Goal: Information Seeking & Learning: Learn about a topic

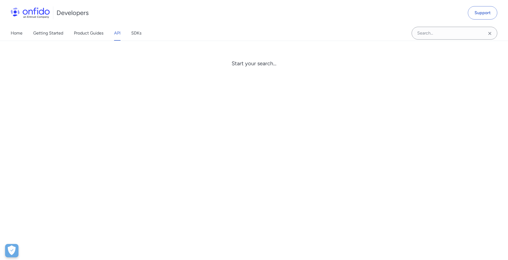
click at [426, 28] on input "Onfido search input field" at bounding box center [454, 33] width 86 height 13
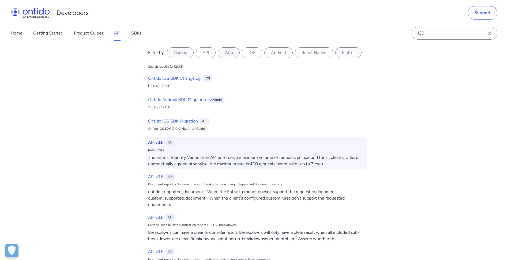
type input "120"
click at [155, 143] on h6 "API v3.6" at bounding box center [155, 142] width 15 height 6
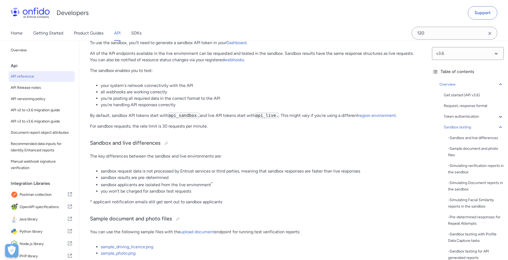
scroll to position [3681, 0]
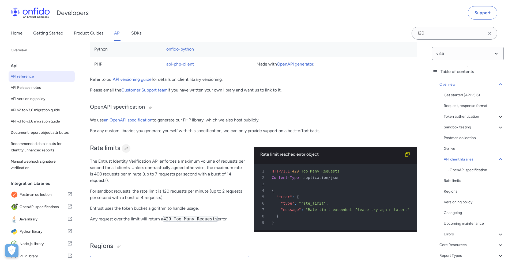
click at [128, 151] on div at bounding box center [126, 148] width 4 height 4
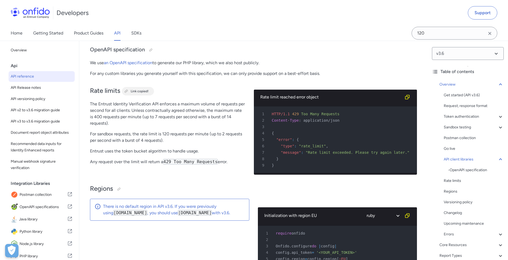
scroll to position [3744, 0]
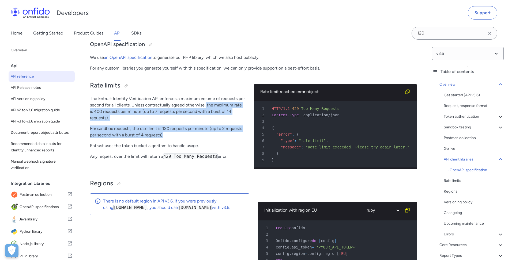
drag, startPoint x: 205, startPoint y: 115, endPoint x: 250, endPoint y: 139, distance: 50.8
click at [250, 139] on div "Rate limits The Entrust Identity Verification API enforces a maximum volume of …" at bounding box center [253, 125] width 327 height 98
click at [99, 121] on p "The Entrust Identity Verification API enforces a maximum volume of requests per…" at bounding box center [167, 109] width 155 height 26
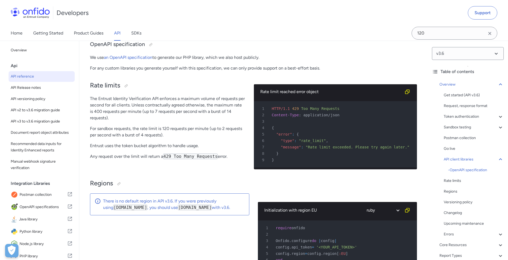
click at [94, 119] on p "The Entrust Identity Verification API enforces a maximum volume of requests per…" at bounding box center [167, 109] width 155 height 26
drag, startPoint x: 90, startPoint y: 122, endPoint x: 248, endPoint y: 122, distance: 157.6
click at [245, 121] on p "The Entrust Identity Verification API enforces a maximum volume of requests per…" at bounding box center [167, 109] width 155 height 26
click at [95, 121] on p "The Entrust Identity Verification API enforces a maximum volume of requests per…" at bounding box center [167, 109] width 155 height 26
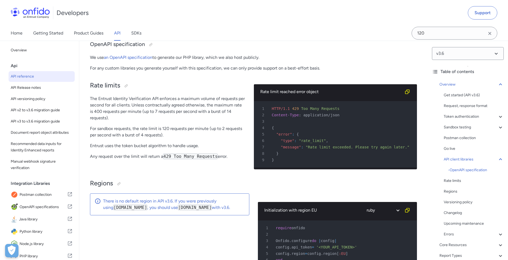
drag, startPoint x: 95, startPoint y: 123, endPoint x: 103, endPoint y: 125, distance: 8.1
click at [138, 121] on p "The Entrust Identity Verification API enforces a maximum volume of requests per…" at bounding box center [167, 109] width 155 height 26
click at [94, 121] on p "The Entrust Identity Verification API enforces a maximum volume of requests per…" at bounding box center [167, 109] width 155 height 26
drag, startPoint x: 94, startPoint y: 125, endPoint x: 153, endPoint y: 123, distance: 58.7
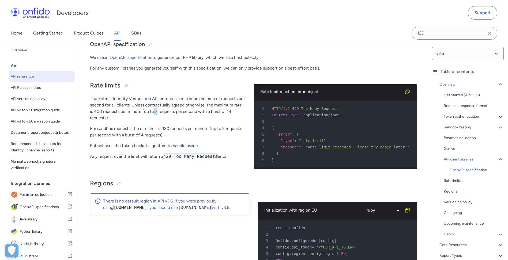
click at [153, 121] on p "The Entrust Identity Verification API enforces a maximum volume of requests per…" at bounding box center [167, 109] width 155 height 26
click at [95, 121] on p "The Entrust Identity Verification API enforces a maximum volume of requests per…" at bounding box center [167, 109] width 155 height 26
drag, startPoint x: 95, startPoint y: 122, endPoint x: 152, endPoint y: 123, distance: 57.5
click at [152, 121] on p "The Entrust Identity Verification API enforces a maximum volume of requests per…" at bounding box center [167, 109] width 155 height 26
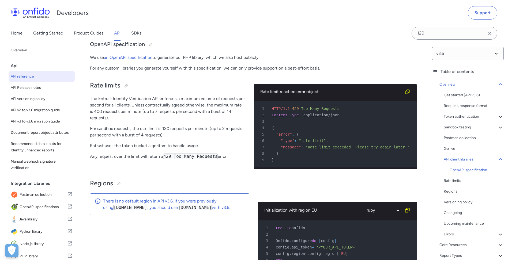
click at [151, 121] on p "The Entrust Identity Verification API enforces a maximum volume of requests per…" at bounding box center [167, 109] width 155 height 26
click at [207, 121] on p "The Entrust Identity Verification API enforces a maximum volume of requests per…" at bounding box center [167, 109] width 155 height 26
click at [162, 135] on p "For sandbox requests, the rate limit is 120 requests per minute (up to 2 reques…" at bounding box center [167, 132] width 155 height 13
drag, startPoint x: 165, startPoint y: 140, endPoint x: 152, endPoint y: 138, distance: 13.5
click at [152, 138] on p "For sandbox requests, the rate limit is 120 requests per minute (up to 2 reques…" at bounding box center [167, 132] width 155 height 13
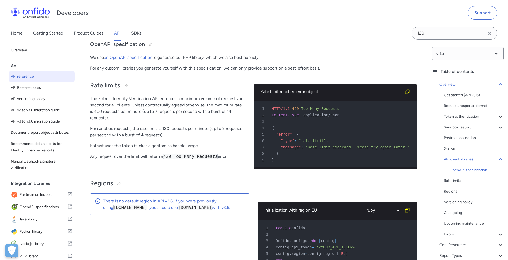
click at [172, 128] on div "Rate limits The Entrust Identity Verification API enforces a maximum volume of …" at bounding box center [167, 125] width 155 height 98
click at [225, 134] on p "For sandbox requests, the rate limit is 120 requests per minute (up to 2 reques…" at bounding box center [167, 132] width 155 height 13
drag, startPoint x: 162, startPoint y: 134, endPoint x: 170, endPoint y: 135, distance: 8.6
click at [170, 135] on p "For sandbox requests, the rate limit is 120 requests per minute (up to 2 reques…" at bounding box center [167, 132] width 155 height 13
click at [123, 138] on p "For sandbox requests, the rate limit is 120 requests per minute (up to 2 reques…" at bounding box center [167, 132] width 155 height 13
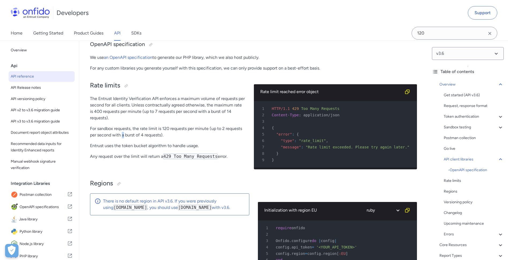
click at [123, 138] on p "For sandbox requests, the rate limit is 120 requests per minute (up to 2 reques…" at bounding box center [167, 132] width 155 height 13
click at [121, 138] on p "For sandbox requests, the rate limit is 120 requests per minute (up to 2 reques…" at bounding box center [167, 132] width 155 height 13
drag, startPoint x: 163, startPoint y: 132, endPoint x: 209, endPoint y: 128, distance: 46.8
click at [209, 128] on div "Rate limits The Entrust Identity Verification API enforces a maximum volume of …" at bounding box center [167, 125] width 155 height 98
click at [163, 138] on p "For sandbox requests, the rate limit is 120 requests per minute (up to 2 reques…" at bounding box center [167, 132] width 155 height 13
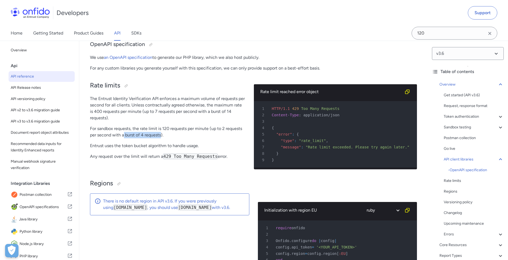
drag, startPoint x: 161, startPoint y: 139, endPoint x: 124, endPoint y: 139, distance: 36.9
click at [124, 138] on p "For sandbox requests, the rate limit is 120 requests per minute (up to 2 reques…" at bounding box center [167, 132] width 155 height 13
drag, startPoint x: 124, startPoint y: 139, endPoint x: 159, endPoint y: 140, distance: 34.6
click at [159, 138] on p "For sandbox requests, the rate limit is 120 requests per minute (up to 2 reques…" at bounding box center [167, 132] width 155 height 13
click at [161, 138] on p "For sandbox requests, the rate limit is 120 requests per minute (up to 2 reques…" at bounding box center [167, 132] width 155 height 13
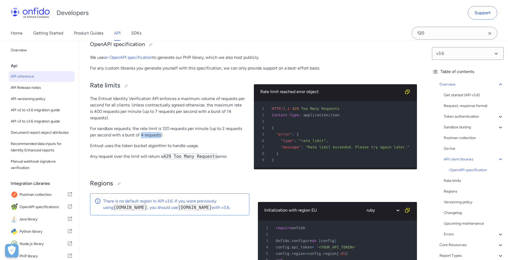
drag, startPoint x: 162, startPoint y: 139, endPoint x: 142, endPoint y: 141, distance: 19.9
click at [142, 138] on p "For sandbox requests, the rate limit is 120 requests per minute (up to 2 reques…" at bounding box center [167, 132] width 155 height 13
drag, startPoint x: 142, startPoint y: 141, endPoint x: 115, endPoint y: 123, distance: 32.1
click at [114, 121] on p "The Entrust Identity Verification API enforces a maximum volume of requests per…" at bounding box center [167, 109] width 155 height 26
click at [141, 138] on p "For sandbox requests, the rate limit is 120 requests per minute (up to 2 reques…" at bounding box center [167, 132] width 155 height 13
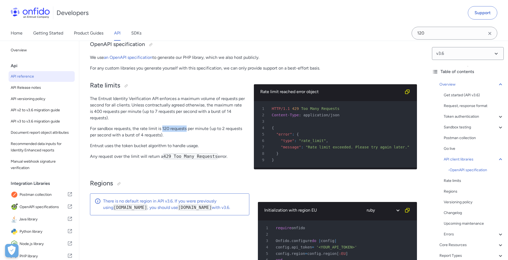
drag, startPoint x: 162, startPoint y: 132, endPoint x: 186, endPoint y: 134, distance: 24.2
click at [186, 134] on p "For sandbox requests, the rate limit is 120 requests per minute (up to 2 reques…" at bounding box center [167, 132] width 155 height 13
drag, startPoint x: 186, startPoint y: 134, endPoint x: 161, endPoint y: 133, distance: 25.4
click at [161, 133] on p "For sandbox requests, the rate limit is 120 requests per minute (up to 2 reques…" at bounding box center [167, 132] width 155 height 13
drag, startPoint x: 163, startPoint y: 133, endPoint x: 197, endPoint y: 134, distance: 34.6
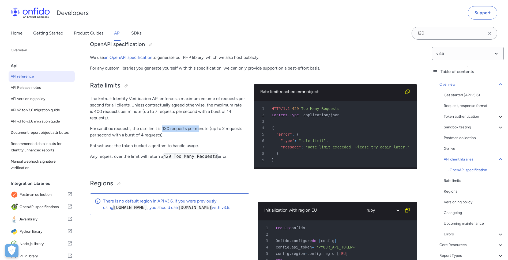
click at [197, 134] on p "For sandbox requests, the rate limit is 120 requests per minute (up to 2 reques…" at bounding box center [167, 132] width 155 height 13
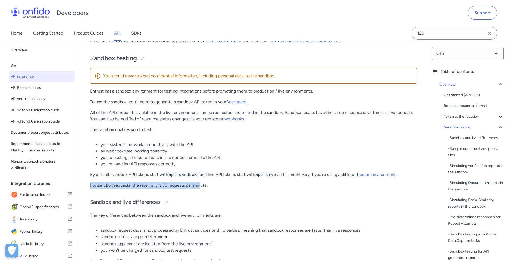
drag, startPoint x: 92, startPoint y: 191, endPoint x: 200, endPoint y: 188, distance: 107.4
click at [200, 188] on p "For sandbox requests, the rate limit is 30 requests per minute." at bounding box center [253, 185] width 327 height 6
drag, startPoint x: 217, startPoint y: 190, endPoint x: 221, endPoint y: 184, distance: 7.5
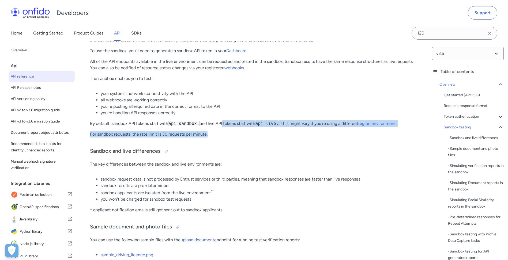
scroll to position [775, 0]
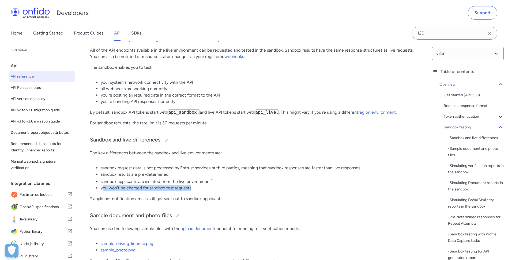
drag, startPoint x: 157, startPoint y: 195, endPoint x: 194, endPoint y: 195, distance: 36.9
click at [194, 191] on li "you won't be charged for sandbox test requests" at bounding box center [259, 188] width 316 height 6
click at [195, 191] on li "you won't be charged for sandbox test requests" at bounding box center [259, 188] width 316 height 6
drag, startPoint x: 194, startPoint y: 193, endPoint x: 99, endPoint y: 179, distance: 96.4
click at [99, 179] on ul "sandbox request data is not processed by Entrust services or third parties, mea…" at bounding box center [253, 178] width 327 height 26
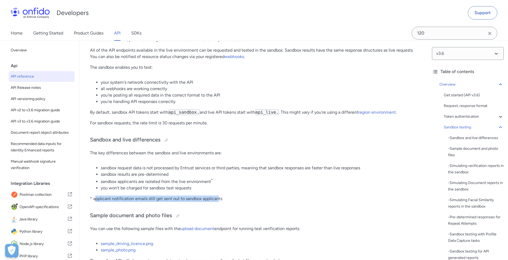
drag, startPoint x: 99, startPoint y: 179, endPoint x: 218, endPoint y: 204, distance: 121.8
click at [218, 202] on p "* applicant notification emails still get sent out to sandbox applicants" at bounding box center [253, 199] width 327 height 6
click at [101, 202] on p "* applicant notification emails still get sent out to sandbox applicants" at bounding box center [253, 199] width 327 height 6
drag, startPoint x: 214, startPoint y: 204, endPoint x: 192, endPoint y: 203, distance: 21.7
click at [192, 202] on p "* applicant notification emails still get sent out to sandbox applicants" at bounding box center [253, 199] width 327 height 6
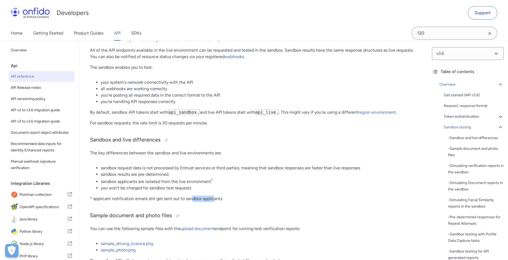
drag, startPoint x: 192, startPoint y: 203, endPoint x: 215, endPoint y: 202, distance: 22.8
click at [215, 202] on p "* applicant notification emails still get sent out to sandbox applicants" at bounding box center [253, 199] width 327 height 6
drag, startPoint x: 220, startPoint y: 203, endPoint x: 194, endPoint y: 204, distance: 26.5
click at [194, 202] on p "* applicant notification emails still get sent out to sandbox applicants" at bounding box center [253, 199] width 327 height 6
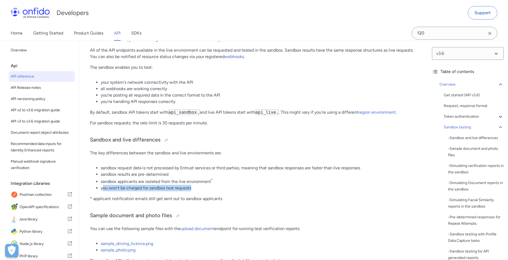
drag, startPoint x: 102, startPoint y: 192, endPoint x: 191, endPoint y: 192, distance: 88.9
click at [191, 191] on li "you won't be charged for sandbox test requests" at bounding box center [259, 188] width 316 height 6
drag, startPoint x: 125, startPoint y: 187, endPoint x: 197, endPoint y: 187, distance: 72.5
click at [197, 185] on li "sandbox applicants are isolated from the live environment *" at bounding box center [259, 181] width 316 height 7
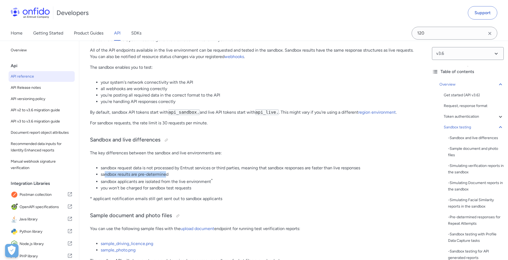
drag, startPoint x: 105, startPoint y: 176, endPoint x: 166, endPoint y: 179, distance: 61.1
click at [166, 178] on li "sandbox results are pre-determined" at bounding box center [259, 174] width 316 height 6
drag, startPoint x: 166, startPoint y: 179, endPoint x: 162, endPoint y: 181, distance: 4.7
click at [166, 178] on li "sandbox results are pre-determined" at bounding box center [259, 174] width 316 height 6
click at [103, 178] on li "sandbox results are pre-determined" at bounding box center [259, 174] width 316 height 6
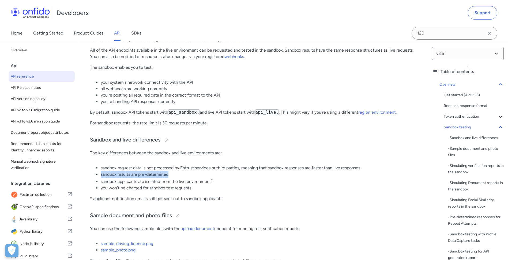
drag, startPoint x: 101, startPoint y: 178, endPoint x: 176, endPoint y: 181, distance: 75.5
click at [176, 178] on li "sandbox results are pre-determined" at bounding box center [259, 174] width 316 height 6
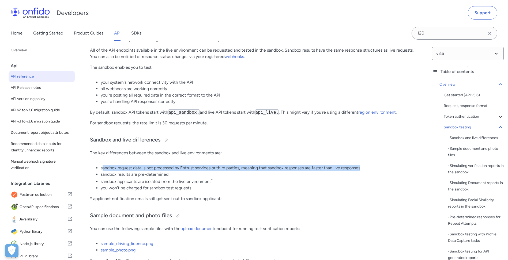
drag, startPoint x: 102, startPoint y: 173, endPoint x: 365, endPoint y: 173, distance: 262.8
click at [365, 171] on li "sandbox request data is not processed by Entrust services or third parties, mea…" at bounding box center [259, 168] width 316 height 6
click at [364, 171] on li "sandbox request data is not processed by Entrust services or third parties, mea…" at bounding box center [259, 168] width 316 height 6
drag, startPoint x: 368, startPoint y: 170, endPoint x: 269, endPoint y: 173, distance: 98.5
click at [269, 171] on li "sandbox request data is not processed by Entrust services or third parties, mea…" at bounding box center [259, 168] width 316 height 6
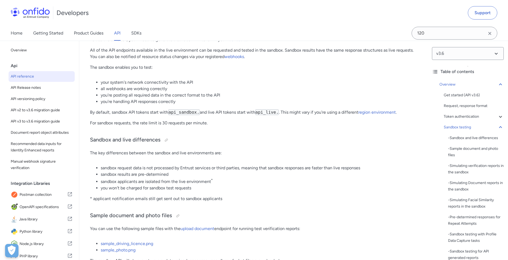
click at [271, 175] on li "sandbox results are pre-determined" at bounding box center [259, 174] width 316 height 6
drag, startPoint x: 243, startPoint y: 172, endPoint x: 366, endPoint y: 172, distance: 123.1
click at [366, 171] on li "sandbox request data is not processed by Entrust services or third parties, mea…" at bounding box center [259, 168] width 316 height 6
click at [308, 191] on li "you won't be charged for sandbox test requests" at bounding box center [259, 188] width 316 height 6
drag, startPoint x: 236, startPoint y: 126, endPoint x: 90, endPoint y: 128, distance: 145.1
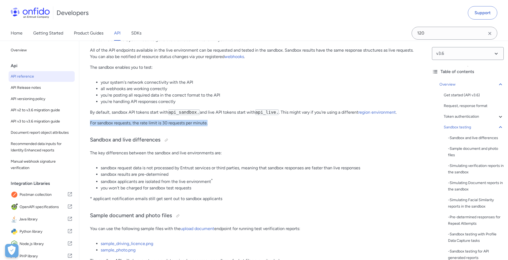
click at [90, 126] on p "For sandbox requests, the rate limit is 30 requests per minute." at bounding box center [253, 123] width 327 height 6
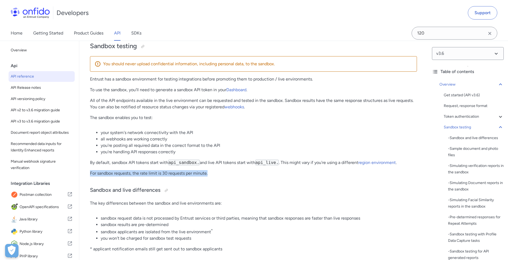
scroll to position [713, 0]
